Goal: Find specific page/section: Find specific page/section

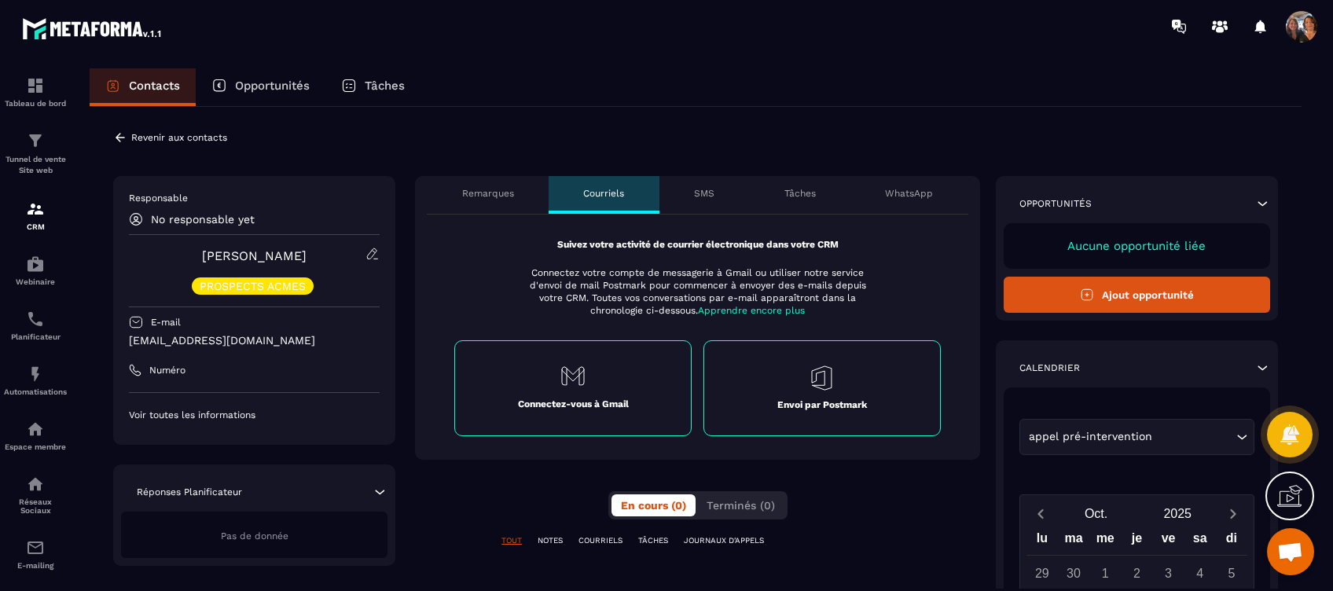
scroll to position [5588, 0]
click at [791, 401] on p "Envoi par Postmark" at bounding box center [822, 405] width 90 height 13
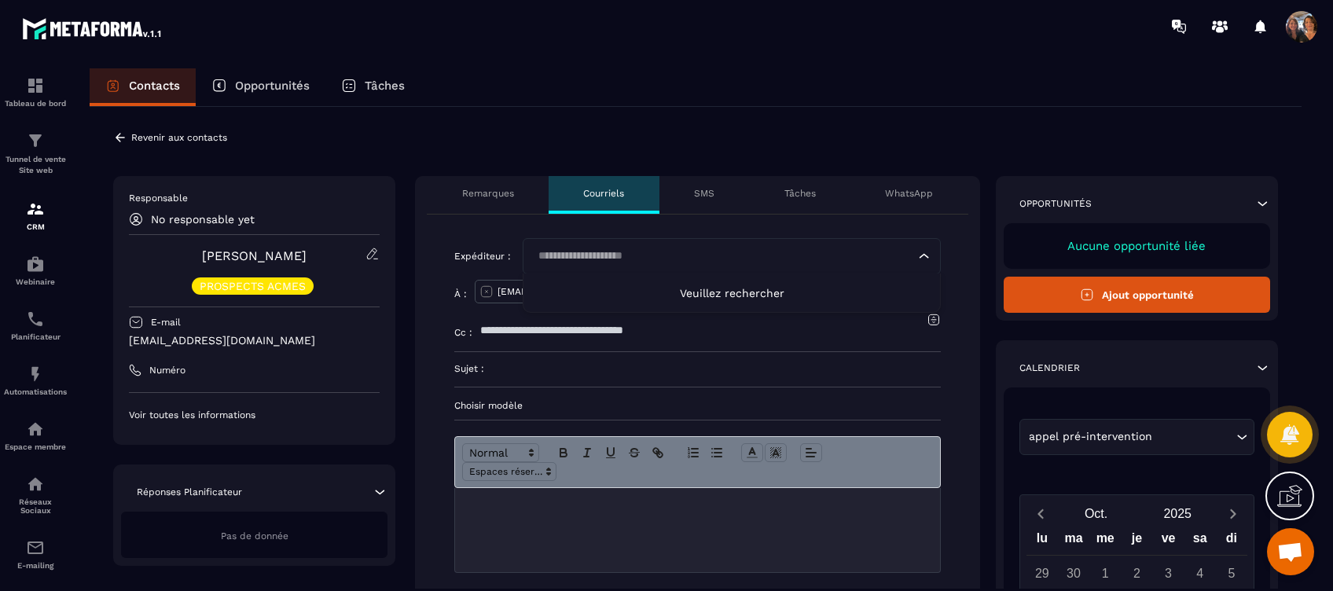
click at [925, 258] on icon "Search for option" at bounding box center [925, 256] width 16 height 16
type input "*"
click at [758, 290] on span "Veuillez rechercher" at bounding box center [732, 293] width 105 height 13
click at [732, 289] on span "Veuillez rechercher" at bounding box center [732, 293] width 105 height 13
type input "**********"
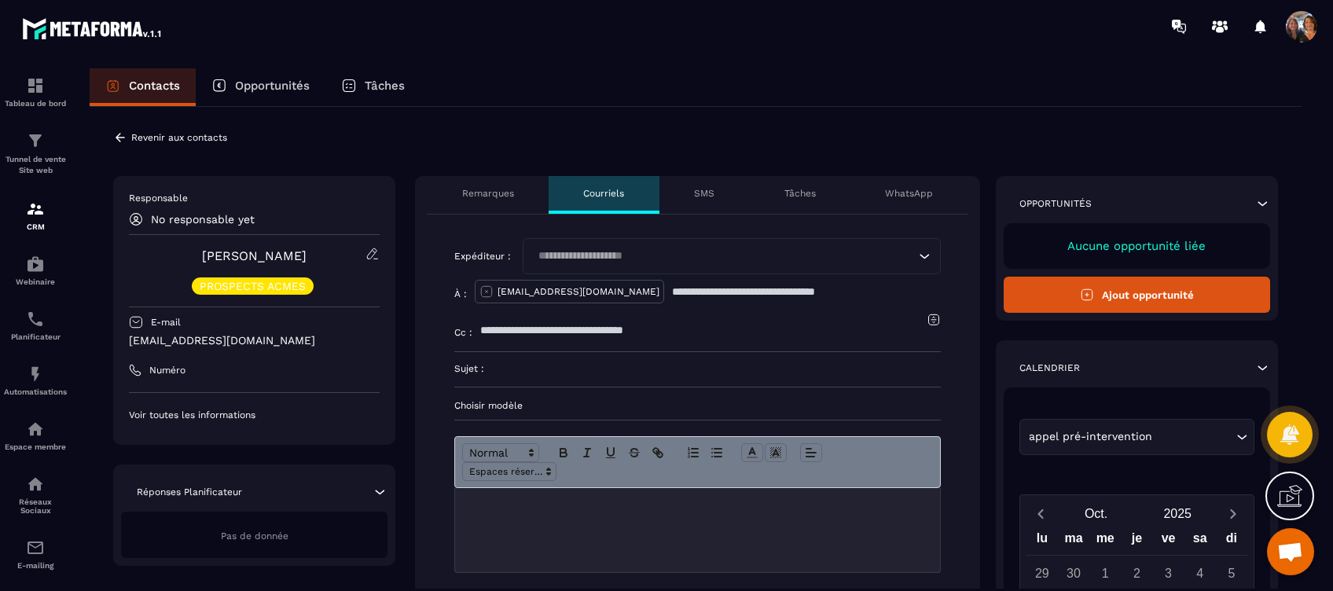
click at [440, 273] on div "Expéditeur : Loading... Veuillez rechercher À : [EMAIL_ADDRESS][DOMAIN_NAME] Cc…" at bounding box center [697, 431] width 565 height 432
click at [649, 255] on input "Search for option" at bounding box center [724, 256] width 382 height 17
click at [595, 252] on input "Search for option" at bounding box center [724, 256] width 382 height 17
click at [726, 289] on span "Veuillez rechercher" at bounding box center [732, 293] width 105 height 13
type input "**********"
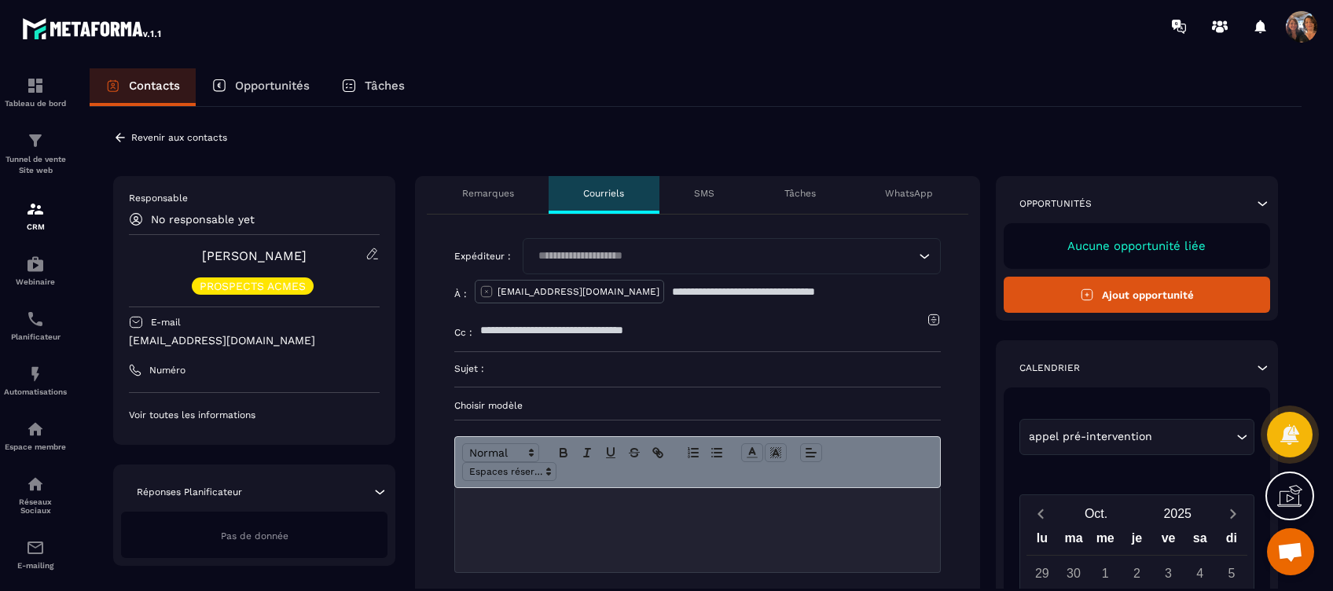
click at [924, 250] on icon "Search for option" at bounding box center [925, 256] width 16 height 16
click at [708, 292] on input "text" at bounding box center [806, 291] width 269 height 35
click at [924, 248] on icon "Search for option" at bounding box center [925, 256] width 16 height 16
click at [922, 249] on icon "Search for option" at bounding box center [925, 256] width 16 height 16
click at [487, 183] on div "Remarques" at bounding box center [488, 195] width 122 height 38
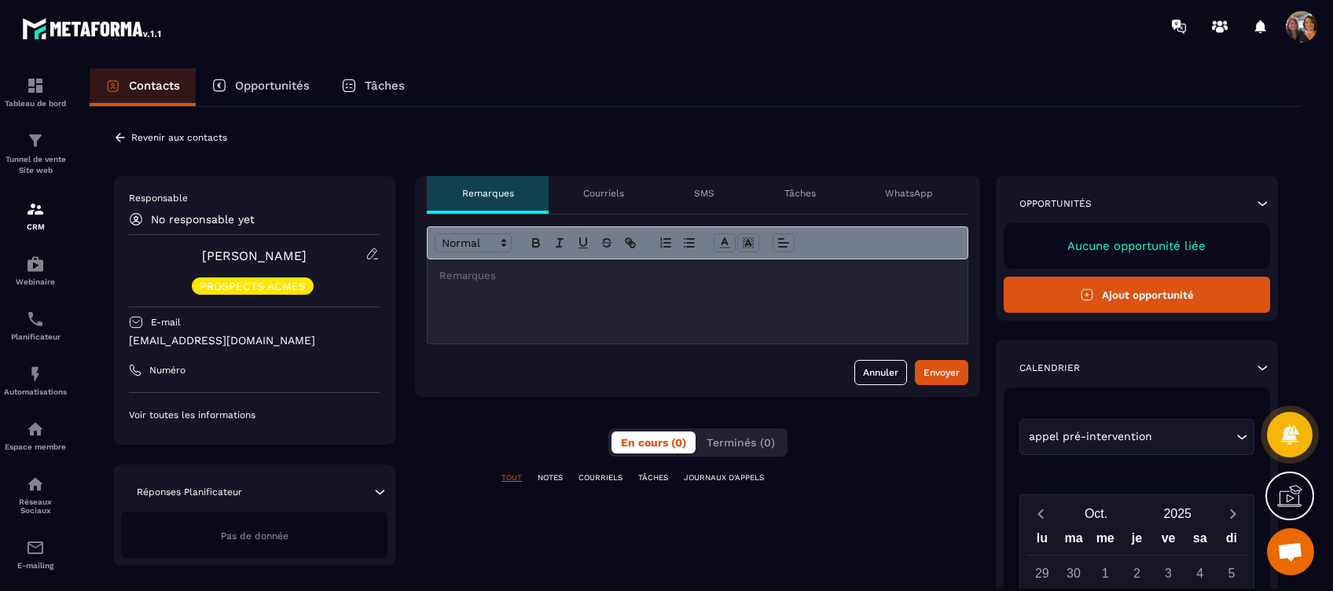
click at [601, 192] on p "Courriels" at bounding box center [603, 193] width 41 height 13
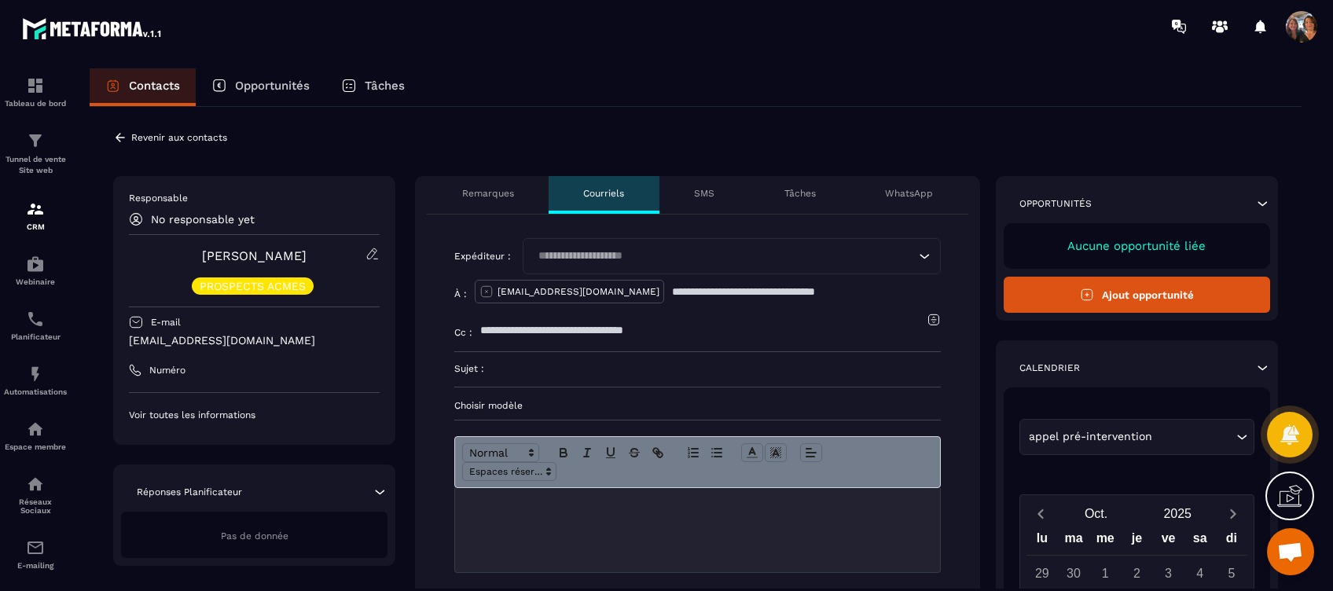
click at [164, 132] on p "Revenir aux contacts" at bounding box center [179, 137] width 96 height 11
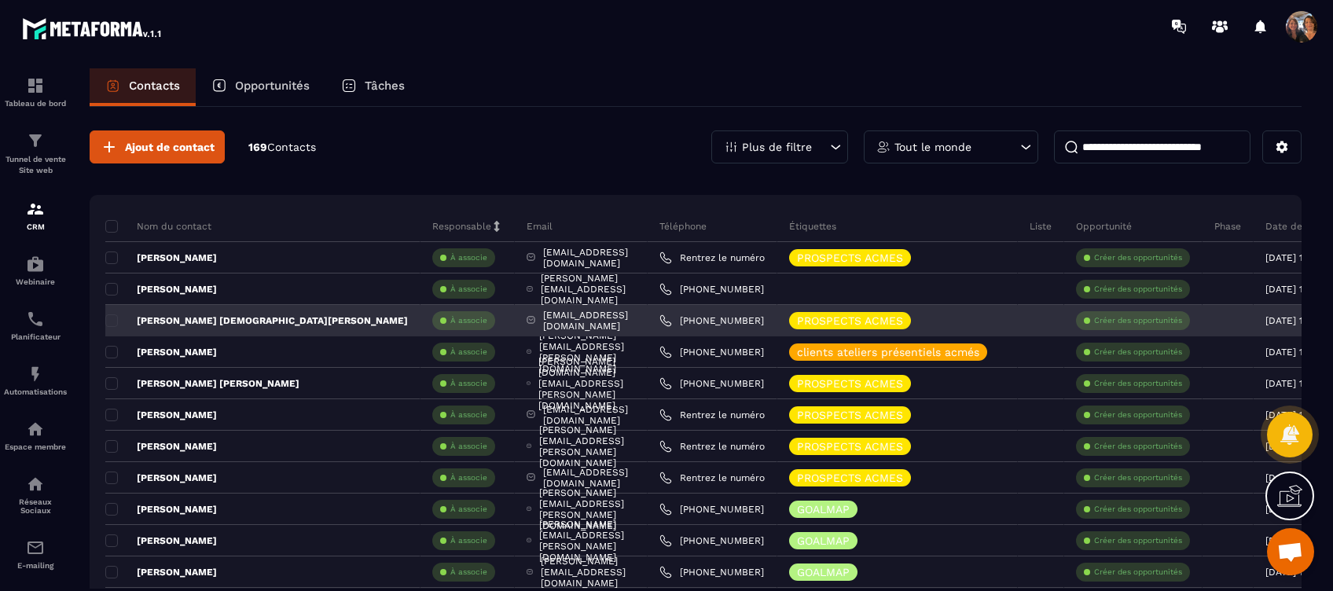
click at [251, 315] on p "[PERSON_NAME] [DEMOGRAPHIC_DATA][PERSON_NAME]" at bounding box center [256, 320] width 303 height 13
